Goal: Browse casually: Explore the website without a specific task or goal

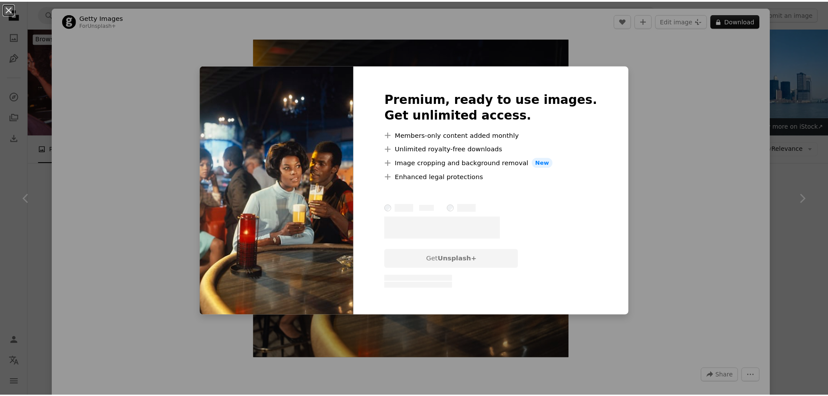
scroll to position [174, 0]
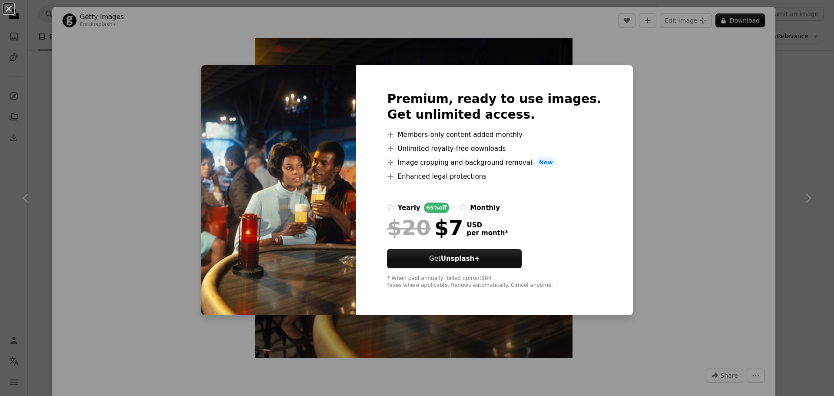
click at [685, 266] on div "An X shape Premium, ready to use images. Get unlimited access. A plus sign Memb…" at bounding box center [417, 198] width 834 height 396
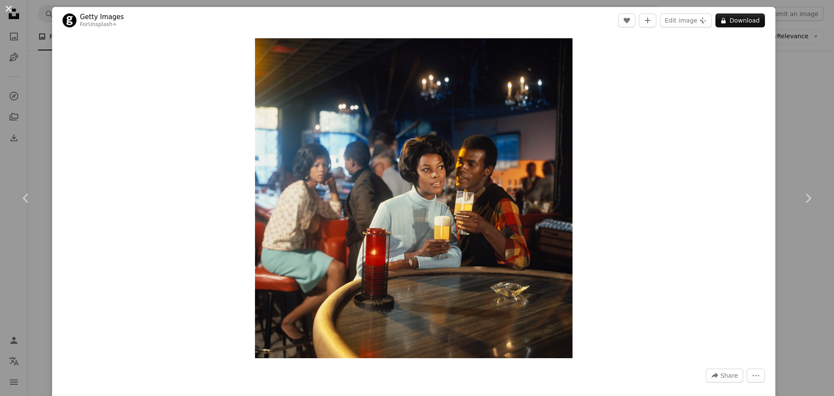
click at [4, 12] on button "An X shape" at bounding box center [8, 8] width 10 height 10
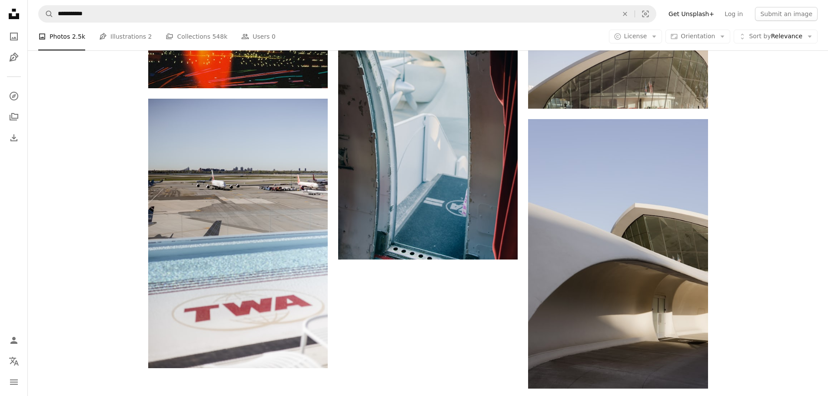
scroll to position [1260, 0]
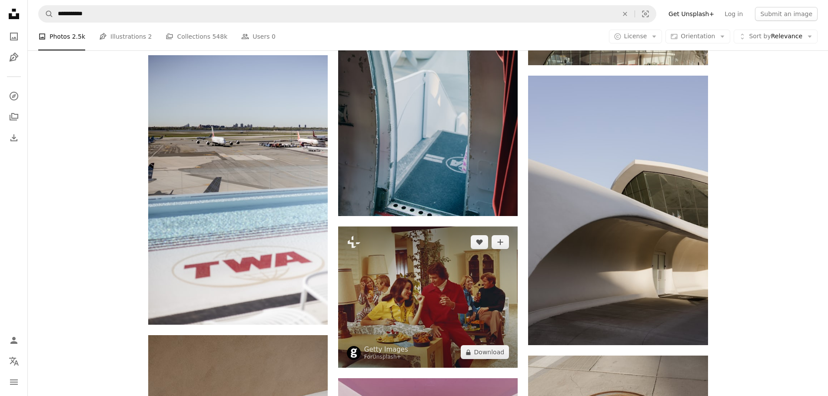
click at [457, 226] on img at bounding box center [427, 297] width 179 height 142
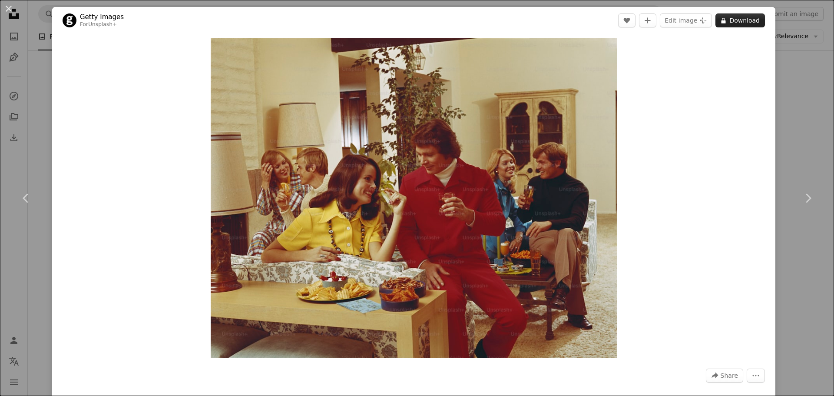
click at [738, 20] on button "A lock Download" at bounding box center [740, 20] width 50 height 14
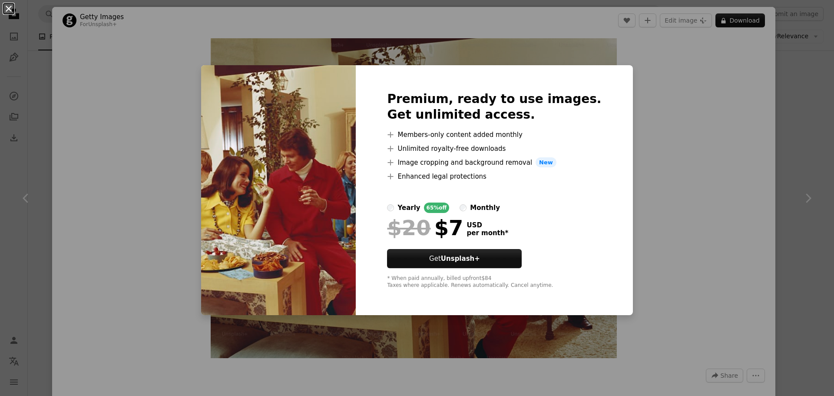
click at [8, 9] on button "An X shape" at bounding box center [8, 8] width 10 height 10
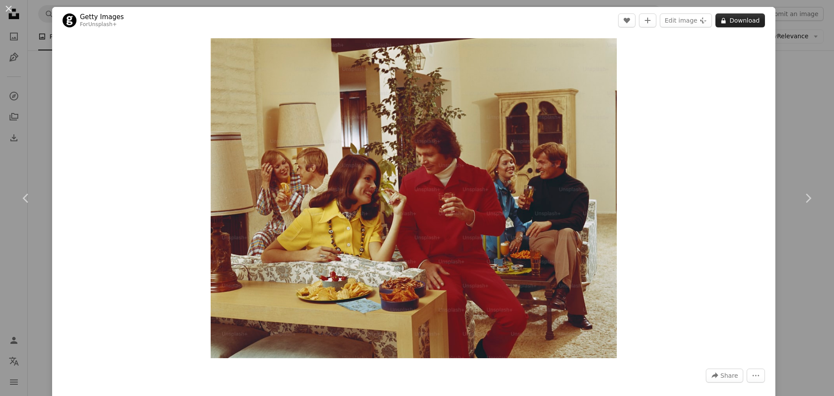
click at [738, 20] on button "A lock Download" at bounding box center [740, 20] width 50 height 14
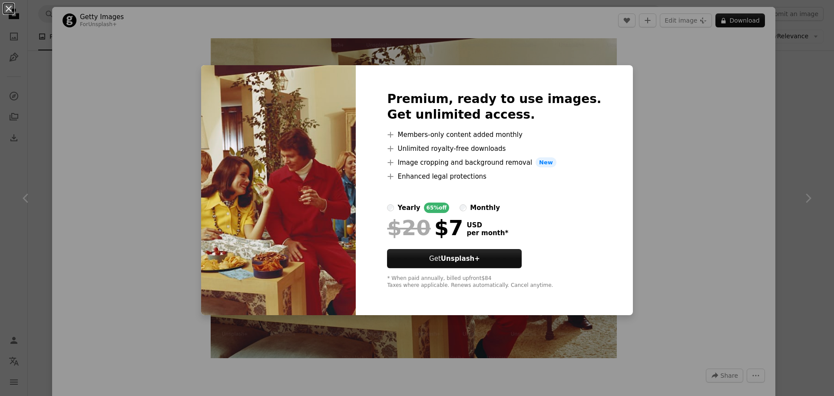
click at [394, 173] on icon "A plus sign" at bounding box center [390, 176] width 7 height 7
click at [5, 8] on button "An X shape" at bounding box center [8, 8] width 10 height 10
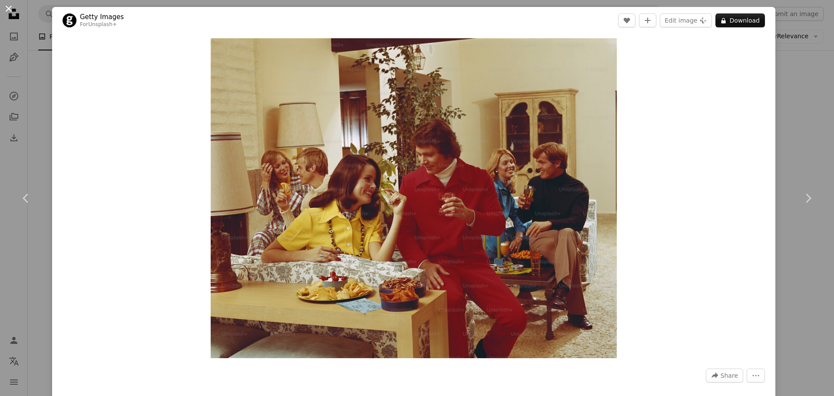
click at [7, 9] on button "An X shape" at bounding box center [8, 8] width 10 height 10
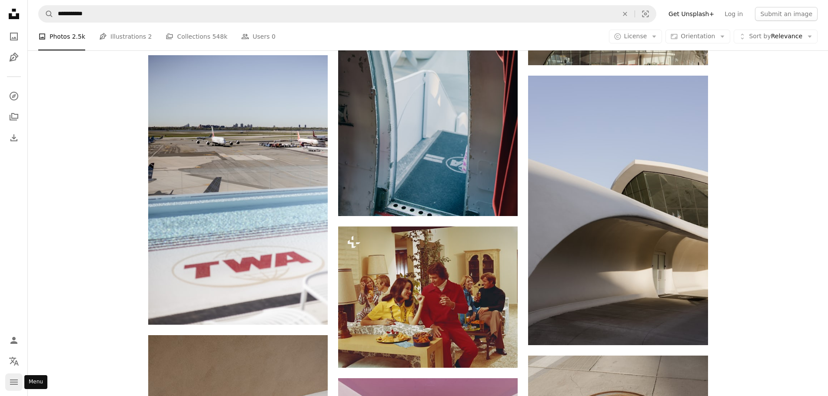
click at [13, 382] on icon "Menu" at bounding box center [14, 381] width 8 height 5
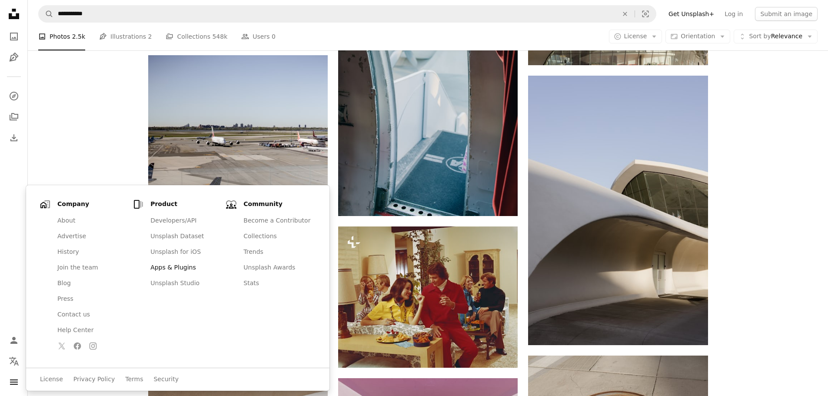
click at [169, 263] on link "Apps & Plugins" at bounding box center [183, 268] width 77 height 16
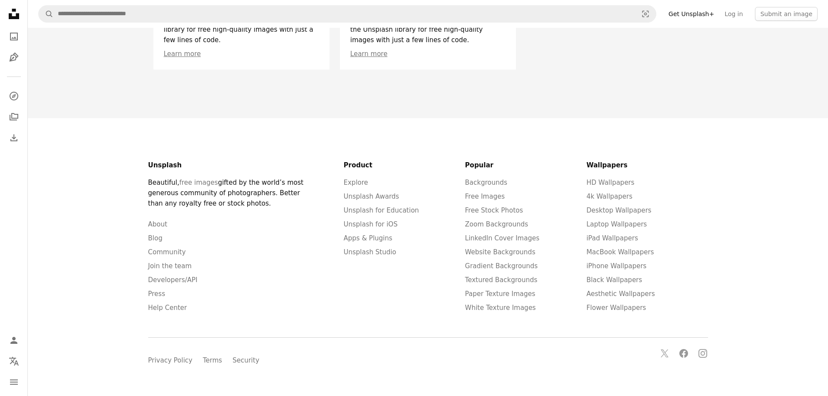
scroll to position [1781, 0]
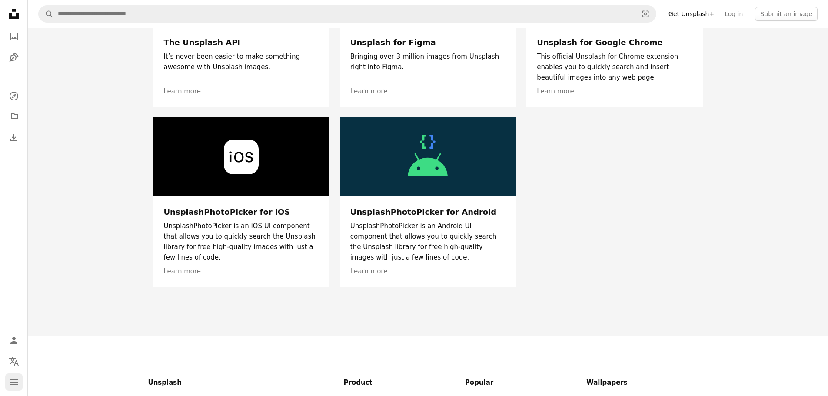
click at [15, 382] on icon "Menu" at bounding box center [14, 381] width 8 height 5
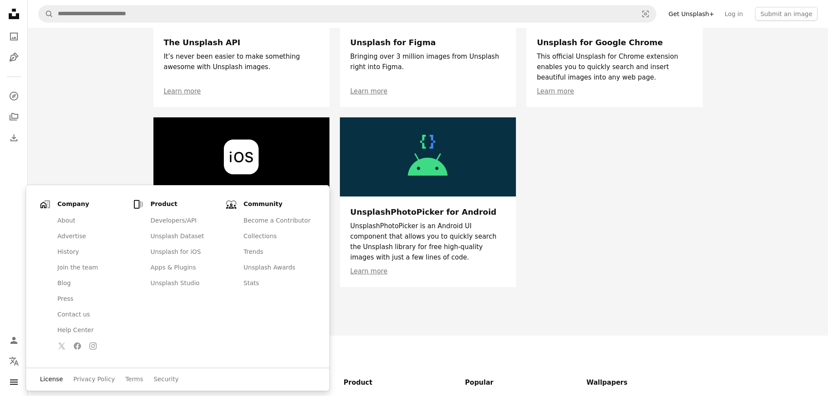
click at [46, 377] on link "License" at bounding box center [51, 379] width 23 height 9
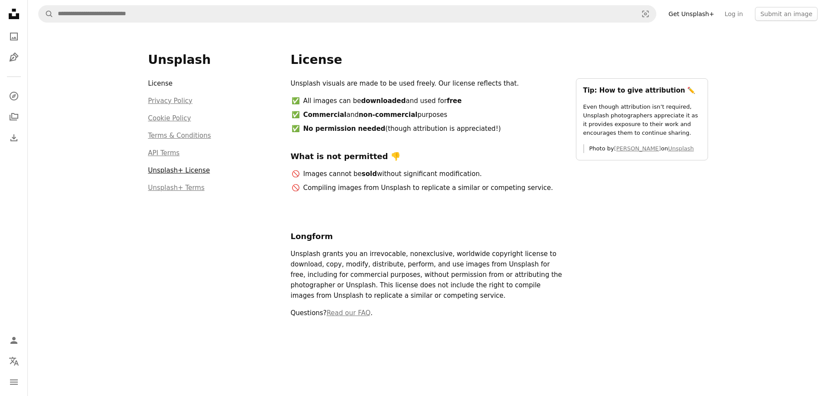
click at [190, 169] on link "Unsplash+ License" at bounding box center [179, 170] width 62 height 8
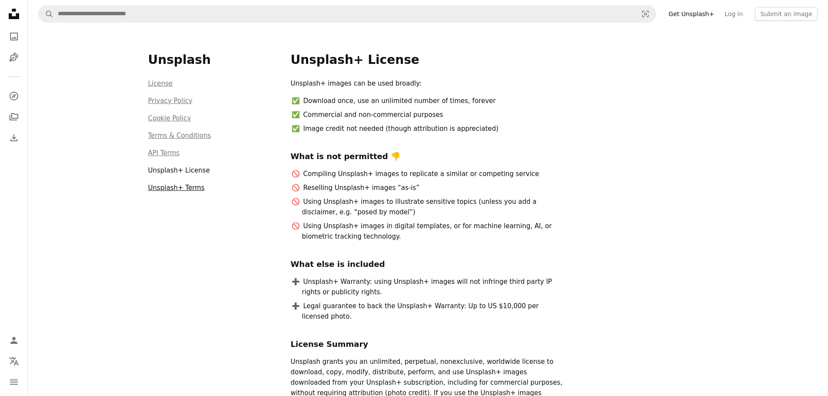
click at [186, 189] on link "Unsplash+ Terms" at bounding box center [176, 188] width 56 height 8
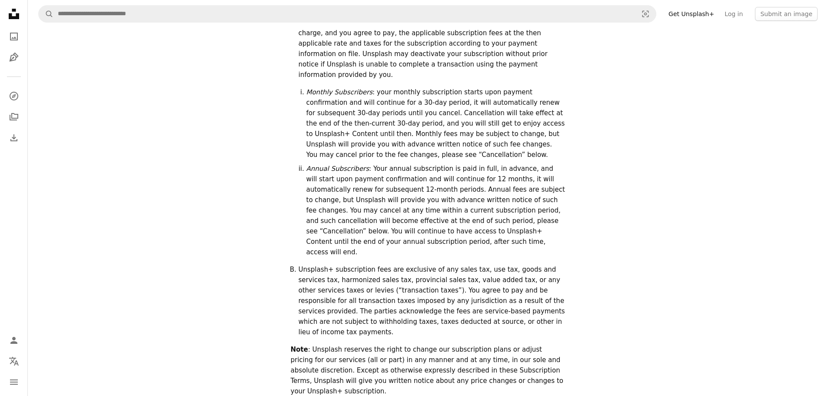
scroll to position [1434, 0]
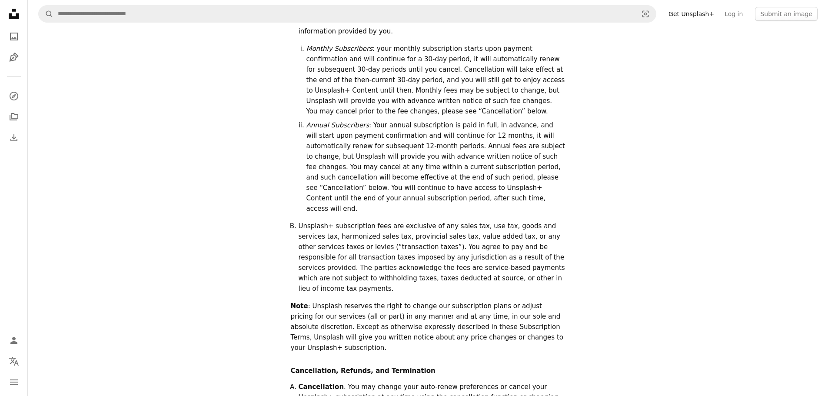
click at [10, 10] on icon "Unsplash logo Unsplash Home" at bounding box center [13, 13] width 17 height 17
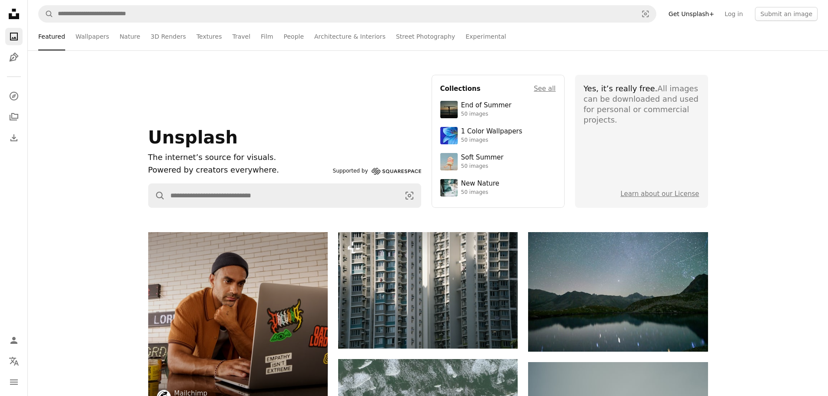
click at [102, 151] on div "Unsplash The internet’s source for visuals. Powered by creators everywhere. Sup…" at bounding box center [428, 141] width 800 height 133
click at [402, 39] on link "Street Photography" at bounding box center [425, 37] width 59 height 28
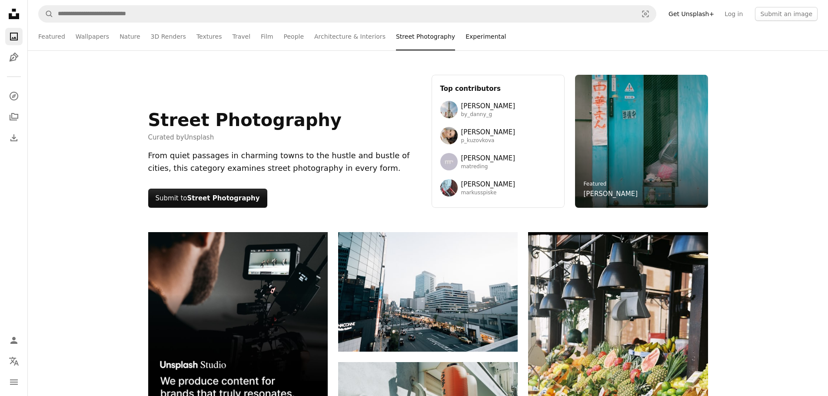
click at [465, 37] on link "Experimental" at bounding box center [485, 37] width 40 height 28
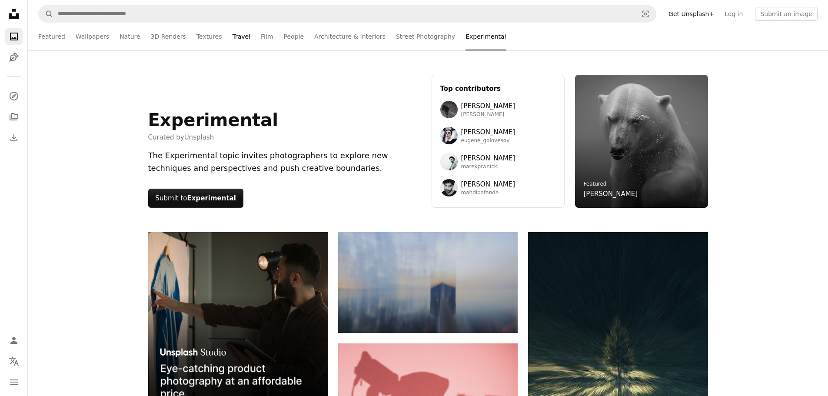
click at [232, 37] on link "Travel" at bounding box center [241, 37] width 18 height 28
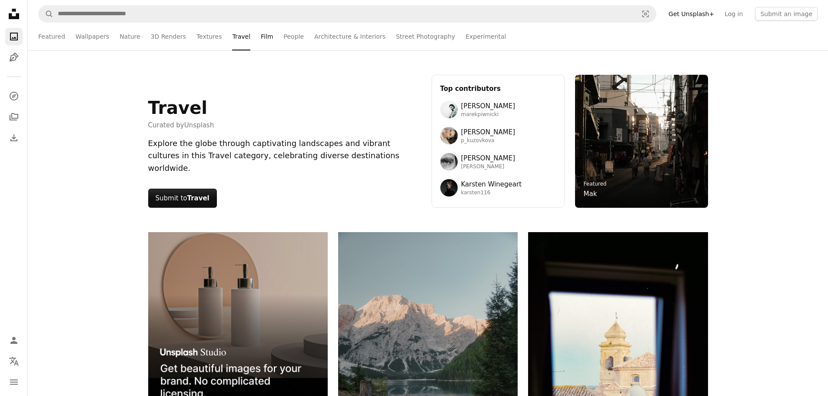
click at [261, 36] on link "Film" at bounding box center [267, 37] width 12 height 28
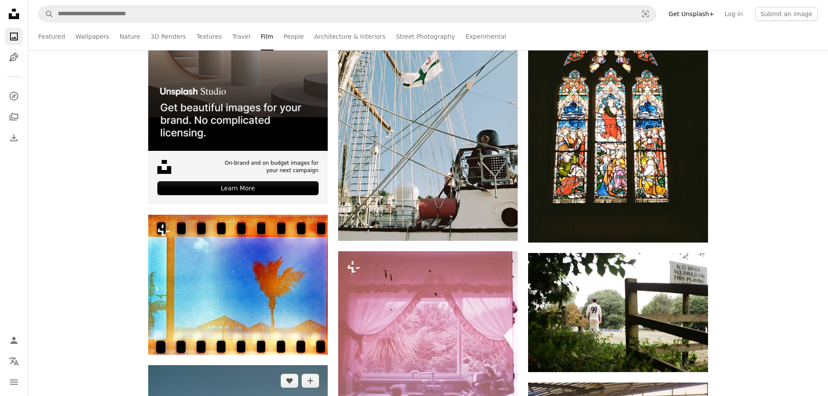
scroll to position [565, 0]
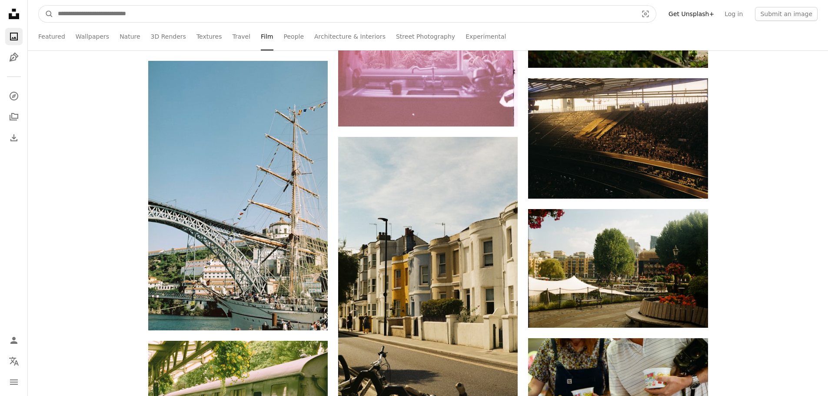
click at [142, 12] on input "Find visuals sitewide" at bounding box center [343, 14] width 581 height 17
type input "**********"
click button "A magnifying glass" at bounding box center [46, 14] width 15 height 17
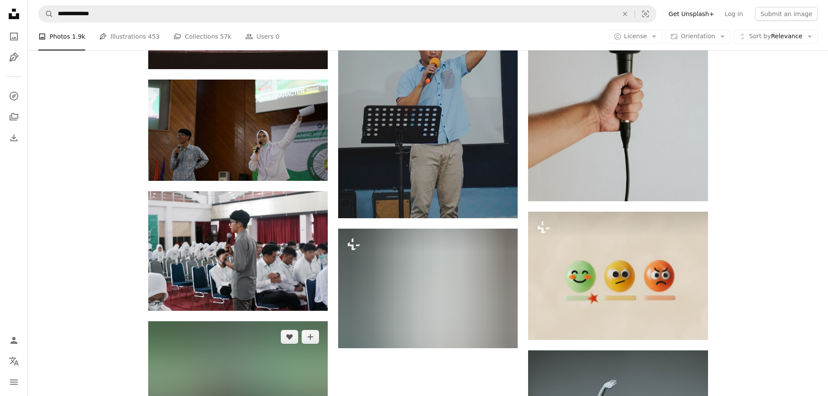
scroll to position [1126, 0]
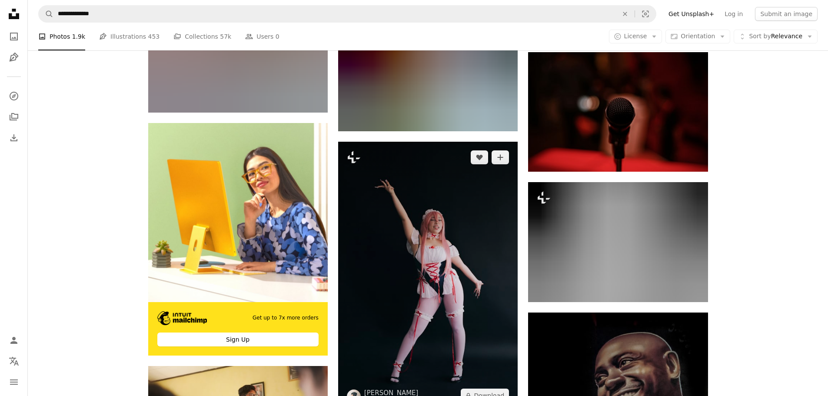
scroll to position [1994, 0]
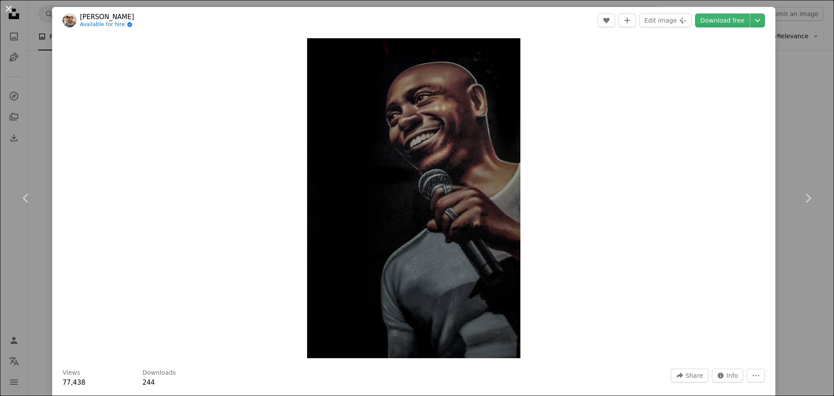
click at [13, 10] on button "An X shape" at bounding box center [8, 8] width 10 height 10
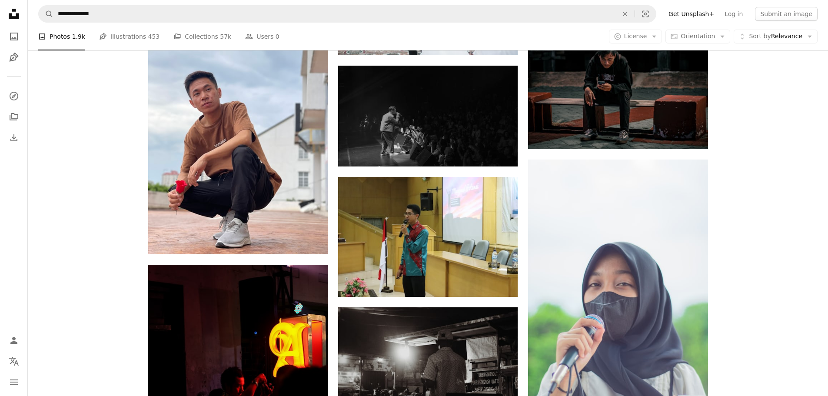
scroll to position [4948, 0]
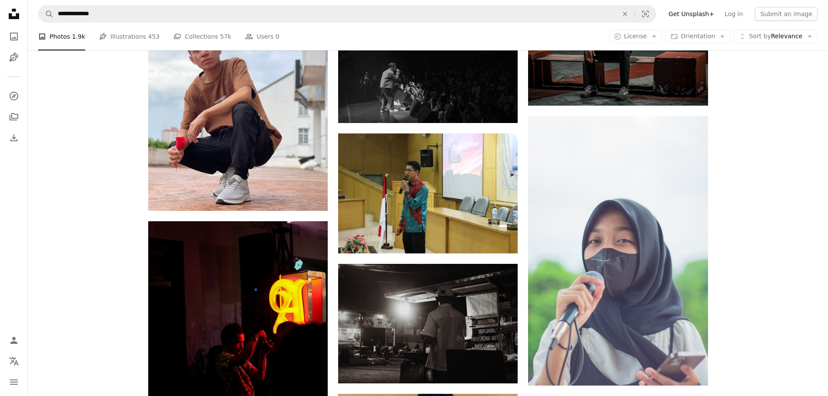
click at [712, 13] on link "Get Unsplash+" at bounding box center [691, 14] width 56 height 14
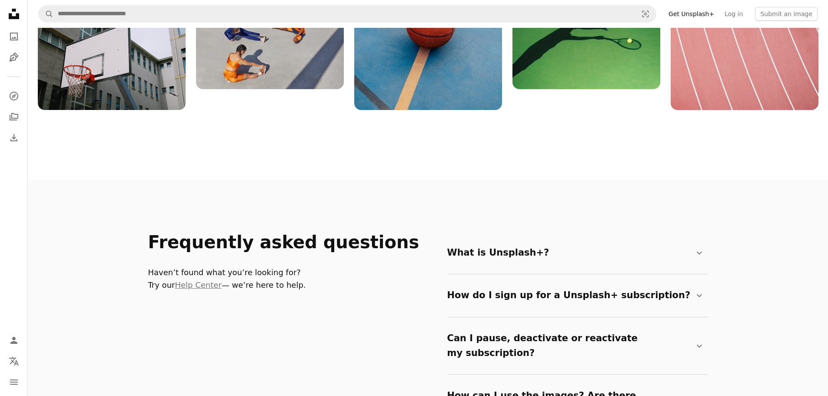
scroll to position [1347, 0]
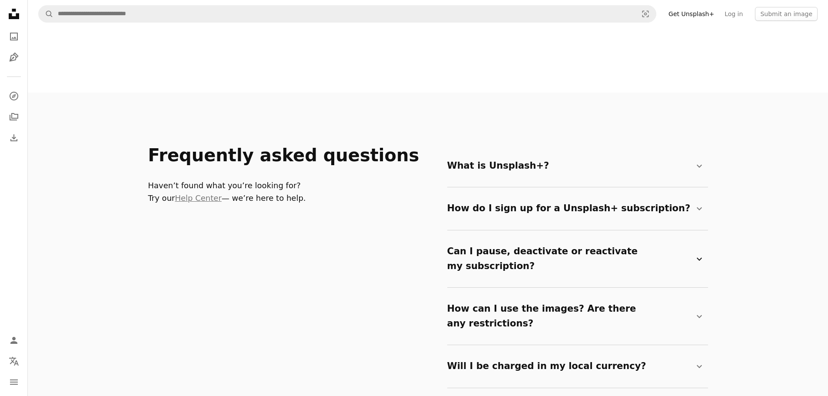
click at [498, 242] on summary "Can I pause, deactivate or reactivate my subscription? Chevron down" at bounding box center [575, 258] width 257 height 43
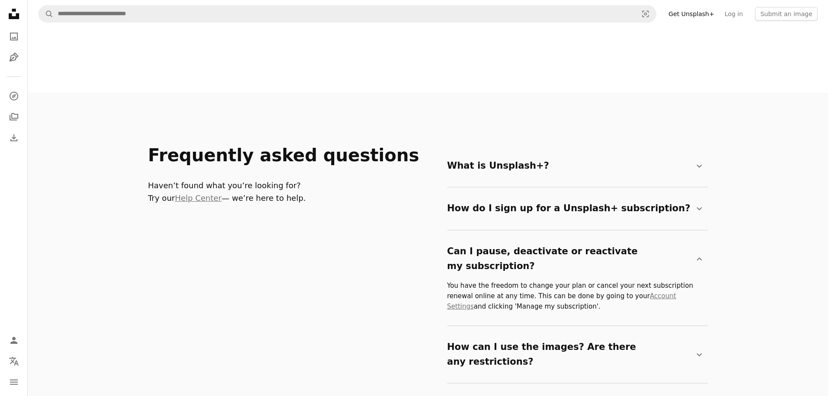
scroll to position [1477, 0]
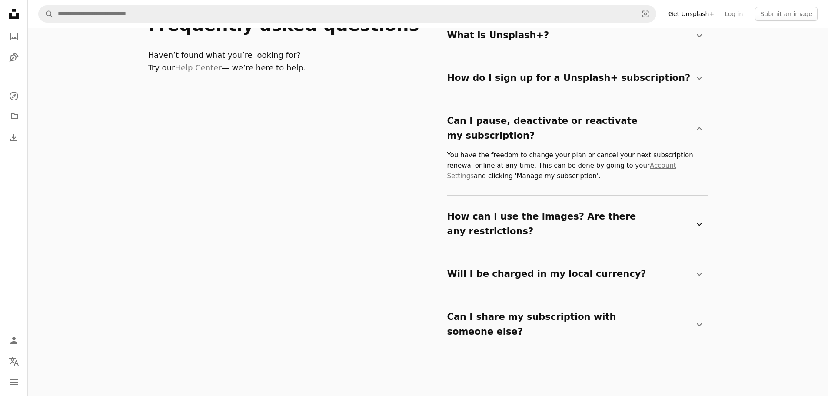
click at [471, 202] on summary "How can I use the images? Are there any restrictions? Chevron down" at bounding box center [575, 223] width 257 height 43
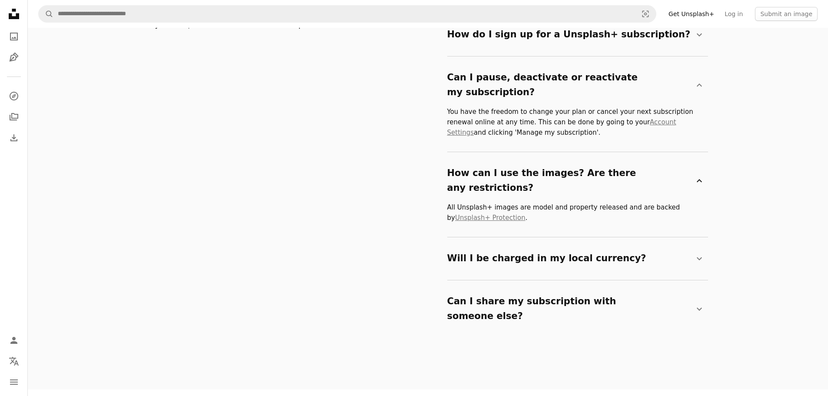
scroll to position [1564, 0]
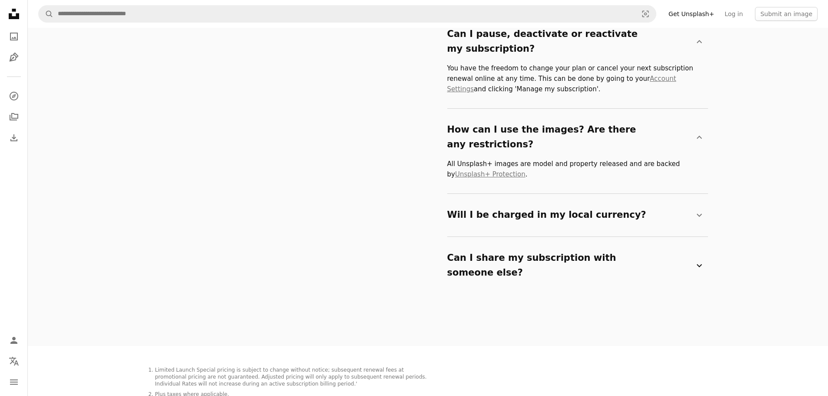
click at [468, 244] on summary "Can I share my subscription with someone else? Chevron down" at bounding box center [575, 265] width 257 height 43
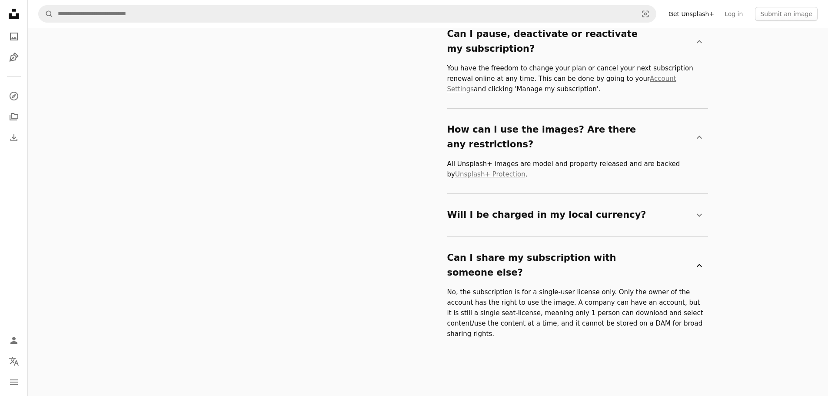
click at [468, 244] on summary "Can I share my subscription with someone else? Chevron down" at bounding box center [575, 265] width 257 height 43
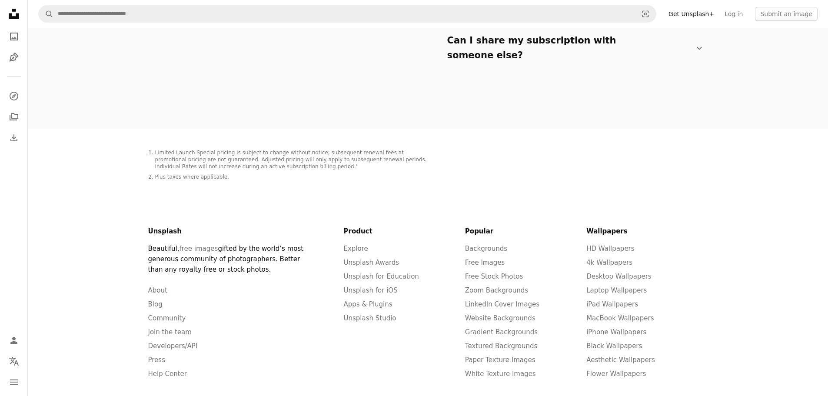
scroll to position [1651, 0]
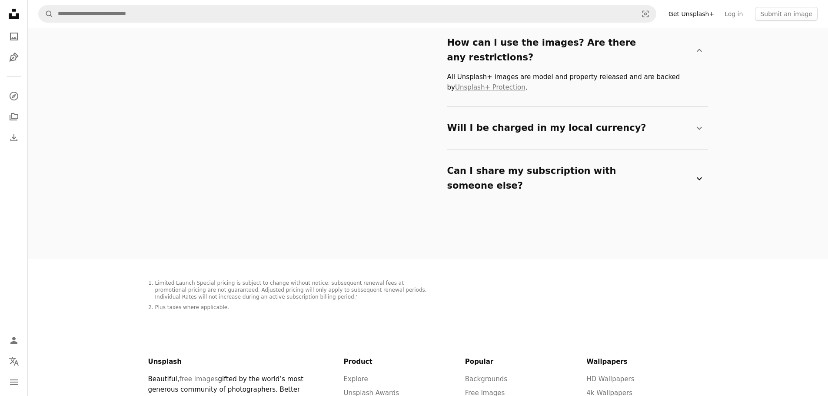
click at [516, 157] on summary "Can I share my subscription with someone else? Chevron down" at bounding box center [575, 178] width 257 height 43
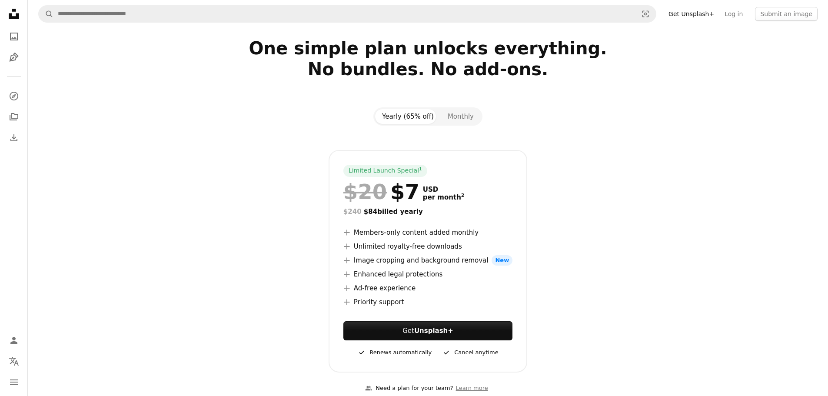
scroll to position [0, 0]
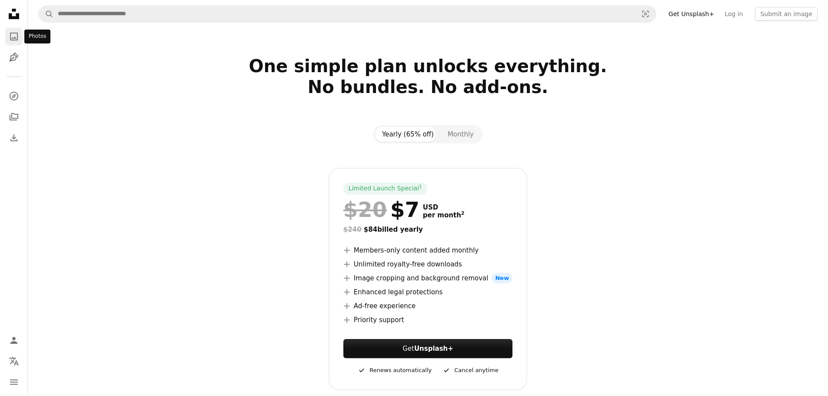
click at [15, 36] on icon "A photo" at bounding box center [14, 36] width 10 height 10
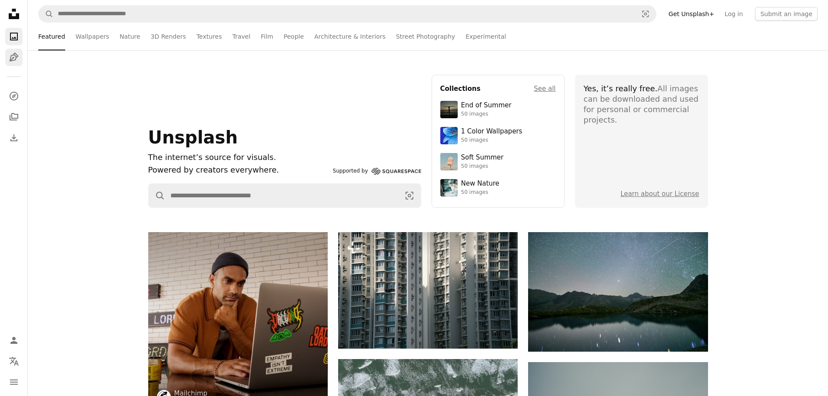
click at [12, 60] on icon "Pen Tool" at bounding box center [14, 57] width 10 height 10
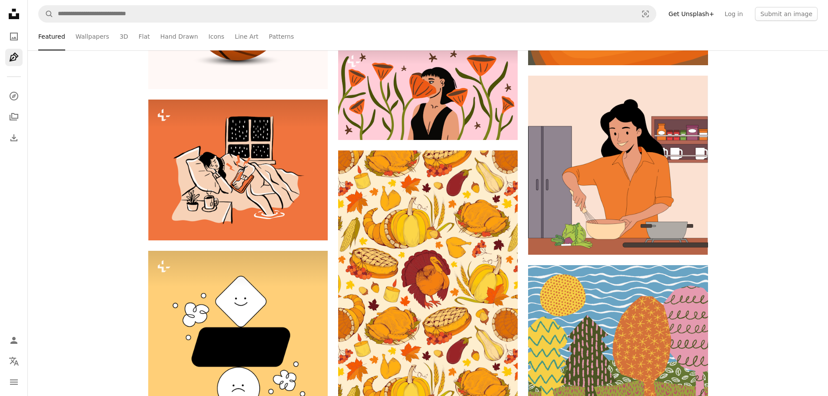
scroll to position [304, 0]
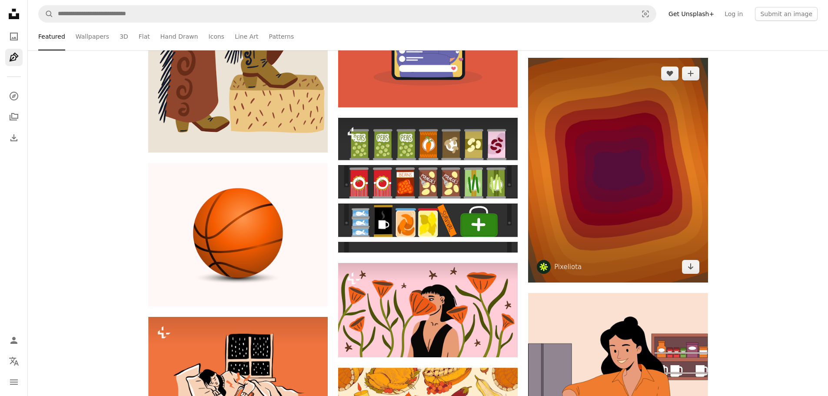
click at [595, 138] on img at bounding box center [617, 170] width 179 height 225
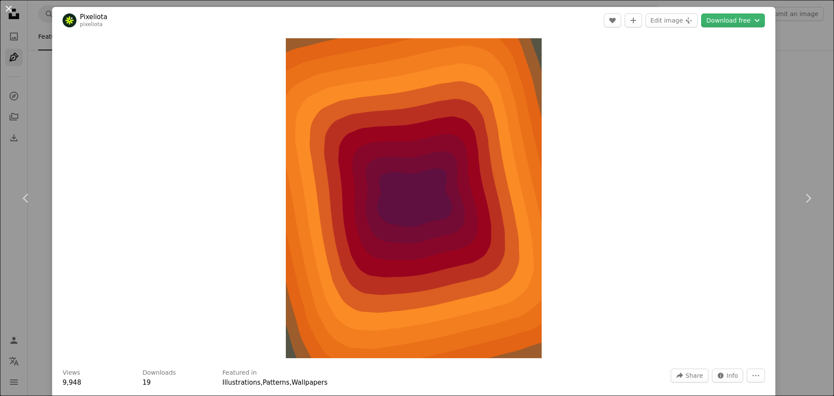
click at [7, 7] on button "An X shape" at bounding box center [8, 8] width 10 height 10
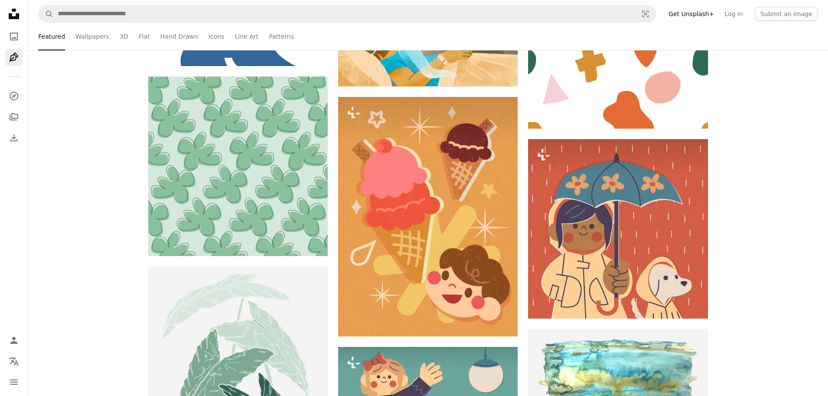
scroll to position [4778, 0]
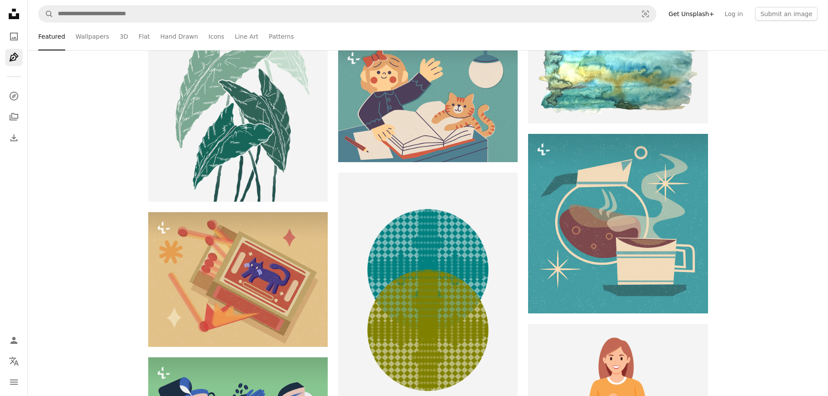
click at [12, 15] on icon "Unsplash logo Unsplash Home" at bounding box center [13, 13] width 17 height 17
